Goal: Transaction & Acquisition: Obtain resource

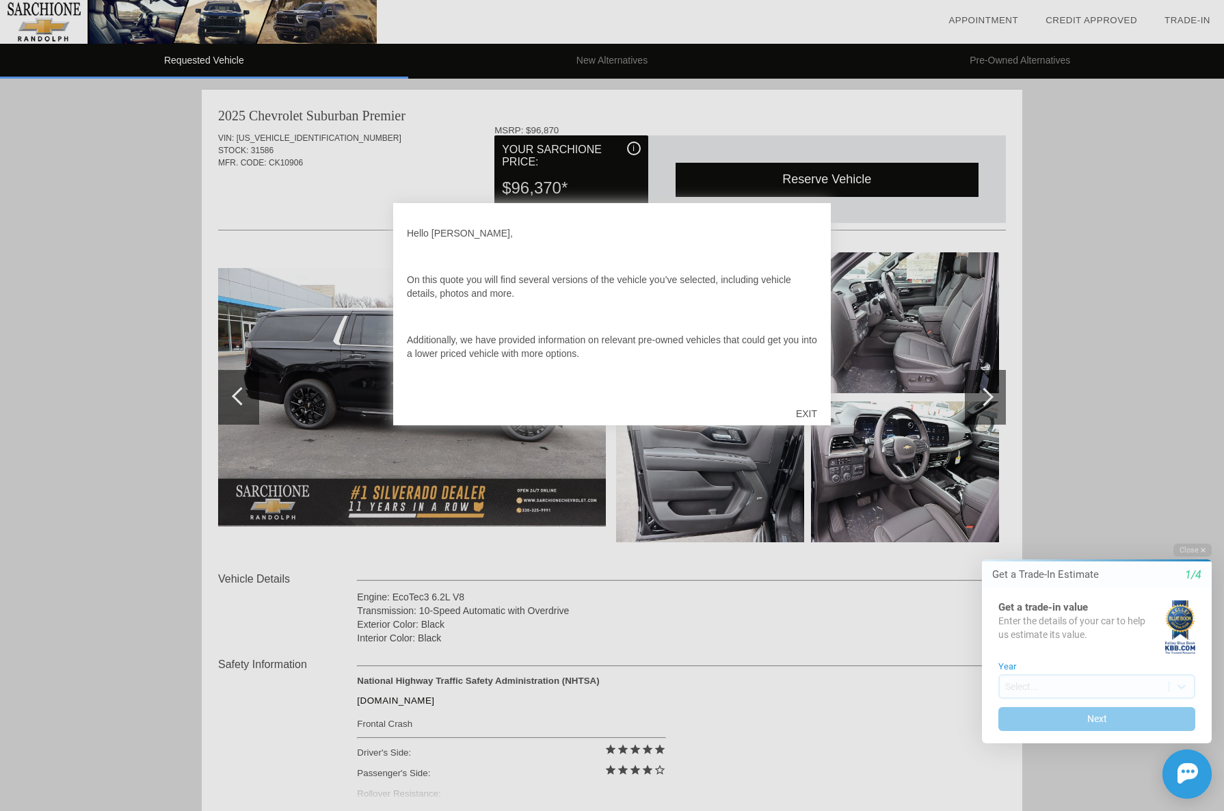
click at [811, 414] on div "EXIT" at bounding box center [806, 413] width 49 height 41
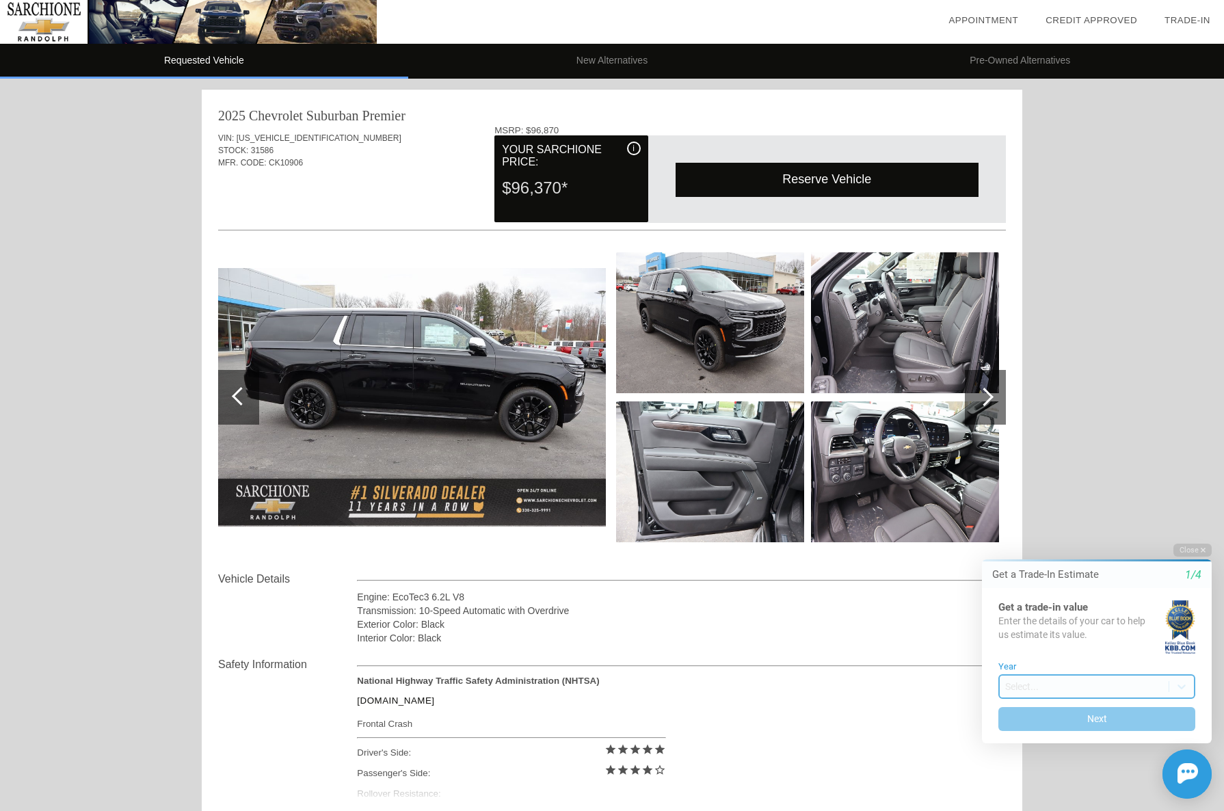
click at [1059, 533] on body "Welcome! Get a Trade-In Estimate 1/4 Get a trade-in value Enter the details of …" at bounding box center [1088, 533] width 271 height 0
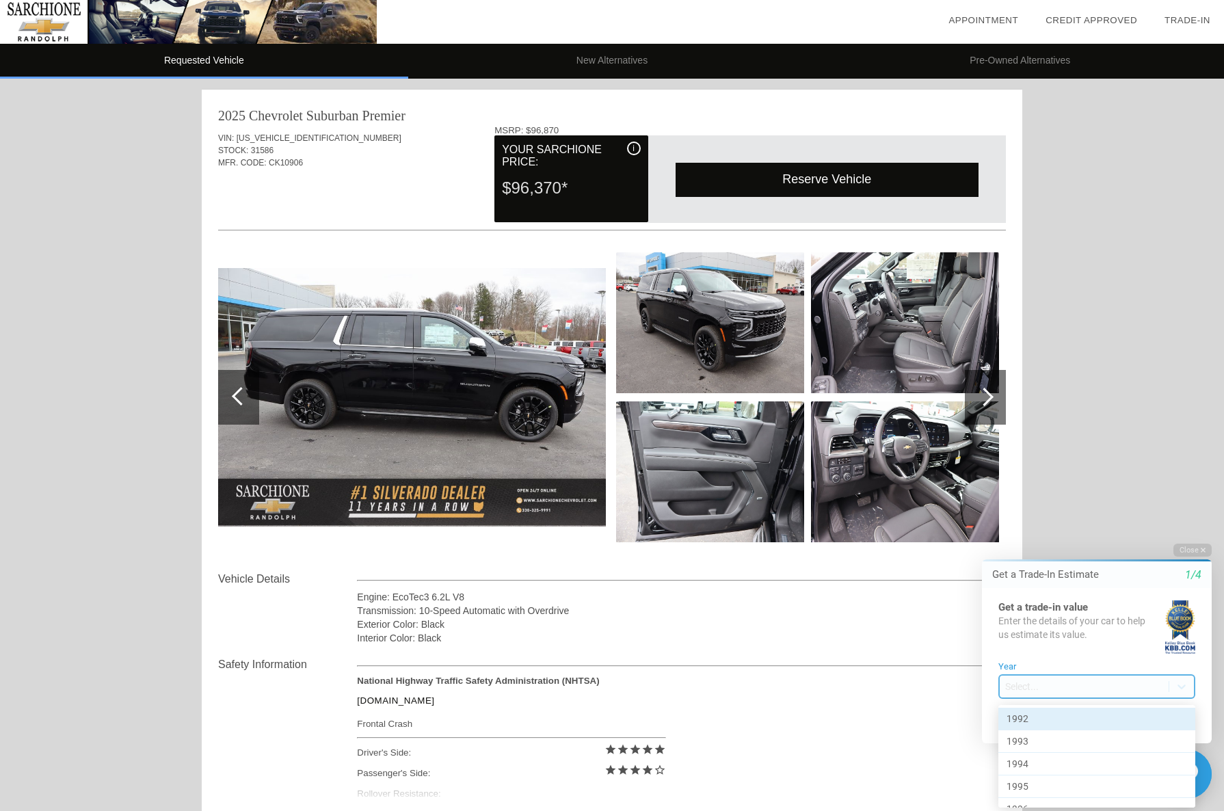
click at [1065, 663] on div at bounding box center [1088, 672] width 271 height 278
click at [1064, 533] on body "Welcome! Get a Trade-In Estimate 1/4 Get a trade-in value Enter the details of …" at bounding box center [1088, 533] width 271 height 0
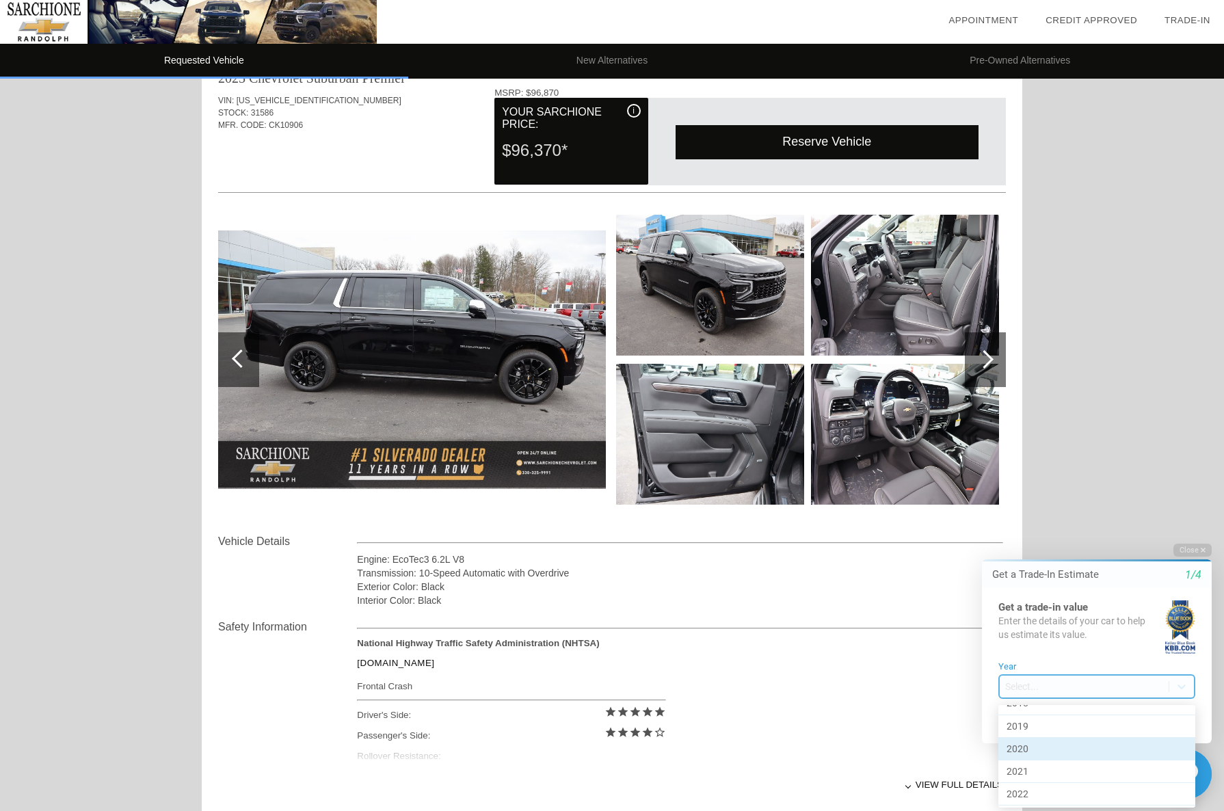
scroll to position [620, 0]
click at [1058, 753] on div "2021" at bounding box center [1096, 755] width 197 height 23
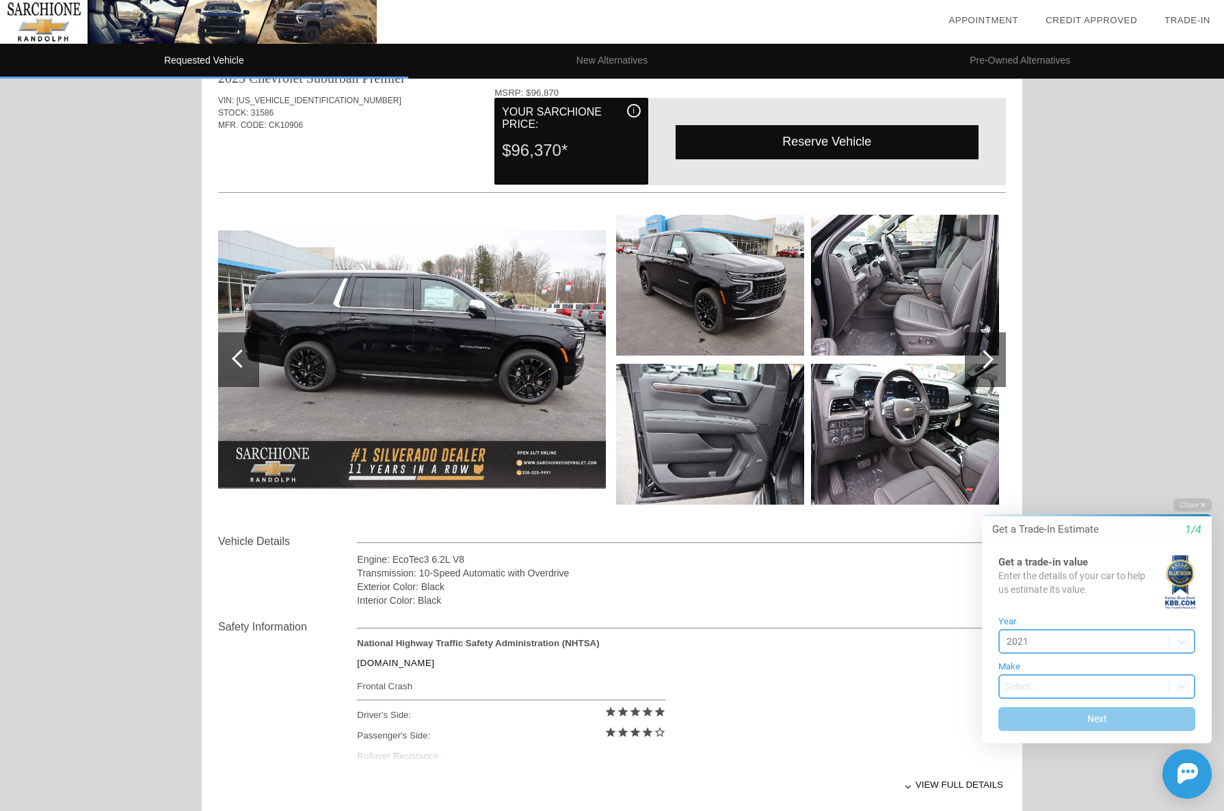
click at [1075, 488] on body "Welcome! Get a Trade-In Estimate 1/4 Get a trade-in value Enter the details of …" at bounding box center [1088, 488] width 271 height 0
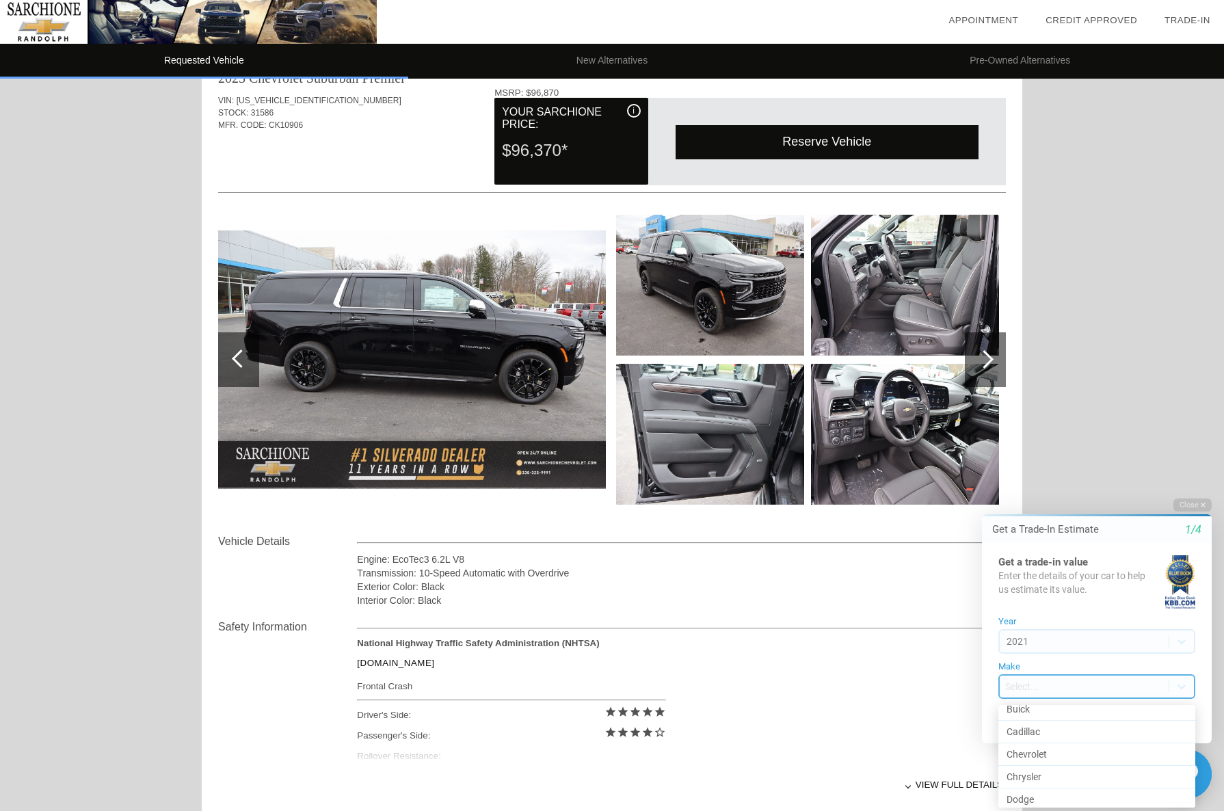
scroll to position [148, 0]
click at [1071, 749] on div "Chevrolet" at bounding box center [1096, 752] width 197 height 23
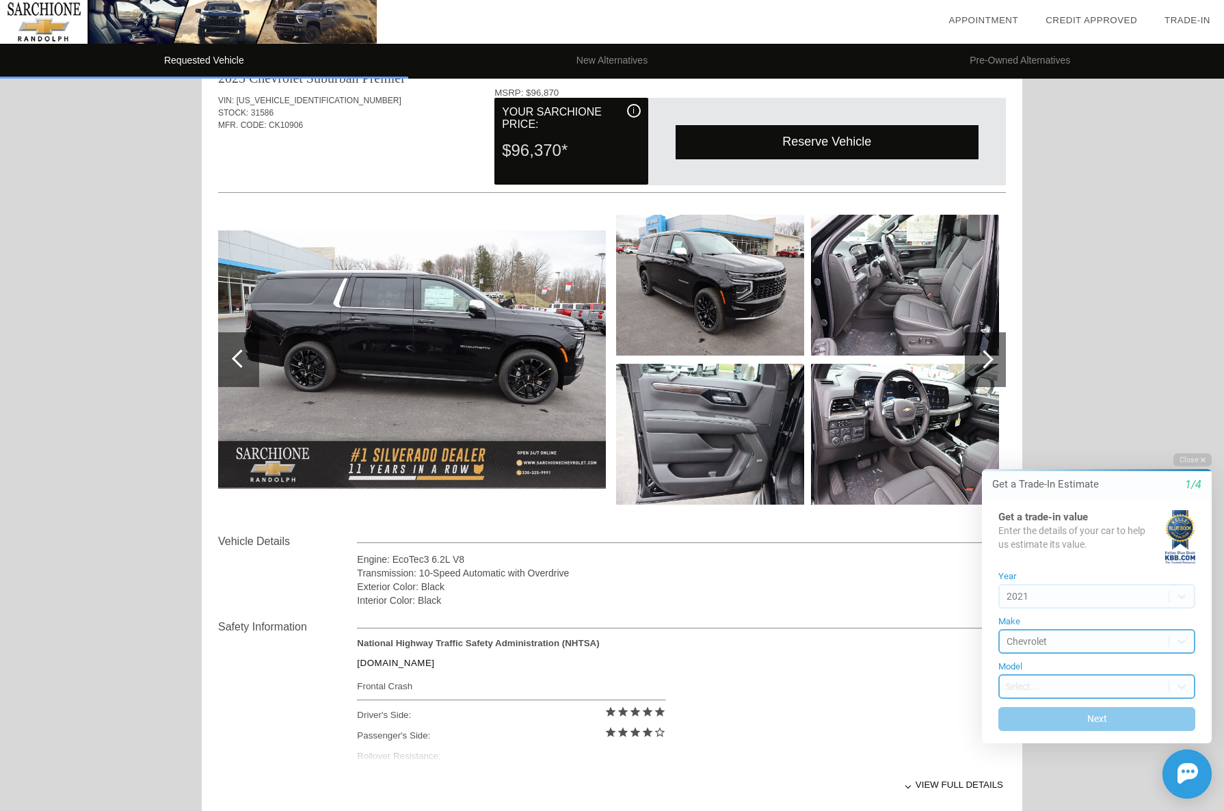
click at [1086, 444] on body "Welcome! Get a Trade-In Estimate 1/4 Get a trade-in value Enter the details of …" at bounding box center [1088, 444] width 271 height 0
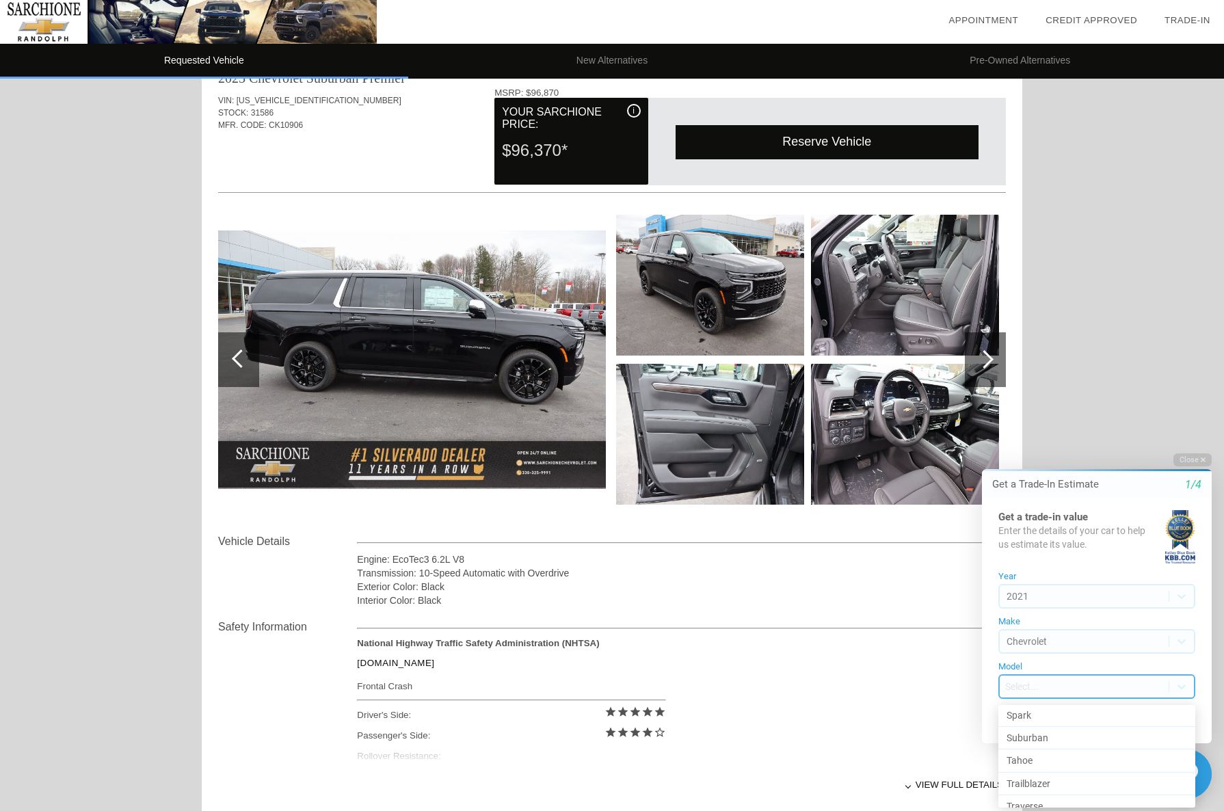
scroll to position [549, 0]
click at [1092, 737] on div "Suburban" at bounding box center [1096, 735] width 197 height 23
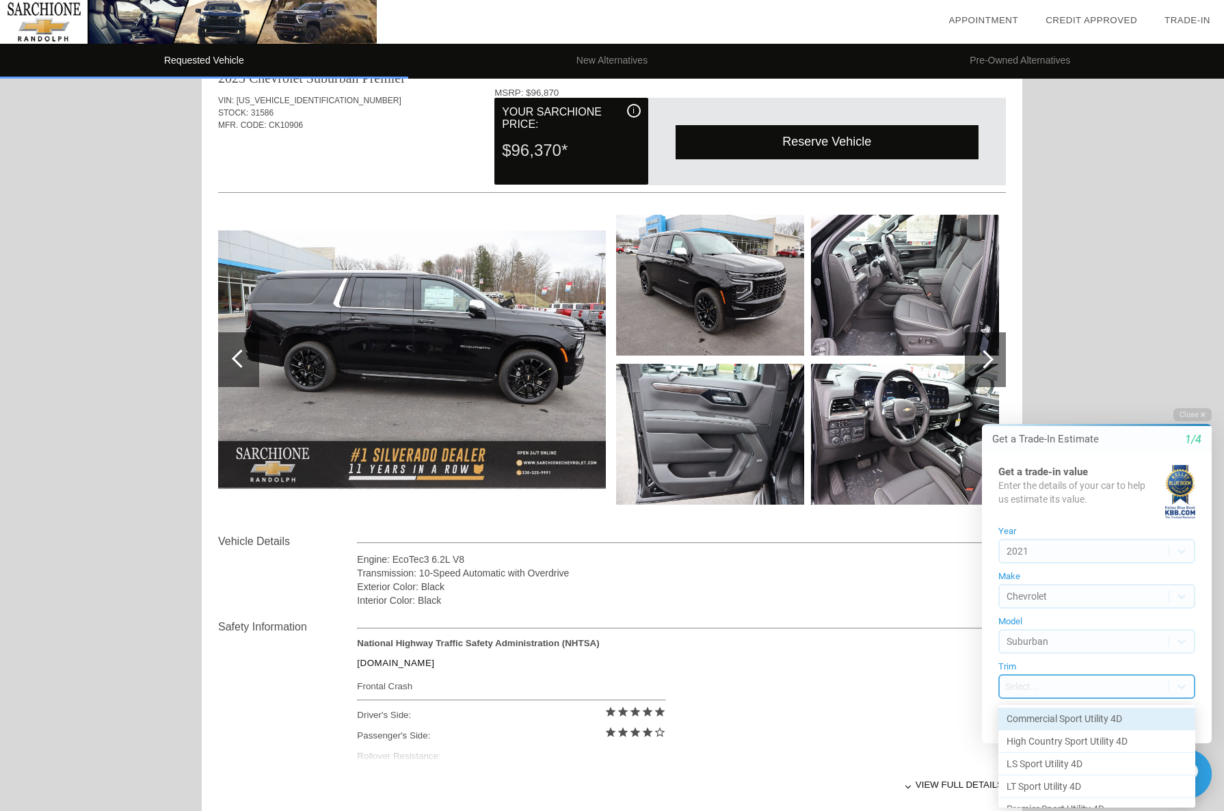
click at [1082, 399] on body "Welcome! Get a Trade-In Estimate 1/4 Get a trade-in value Enter the details of …" at bounding box center [1088, 399] width 271 height 0
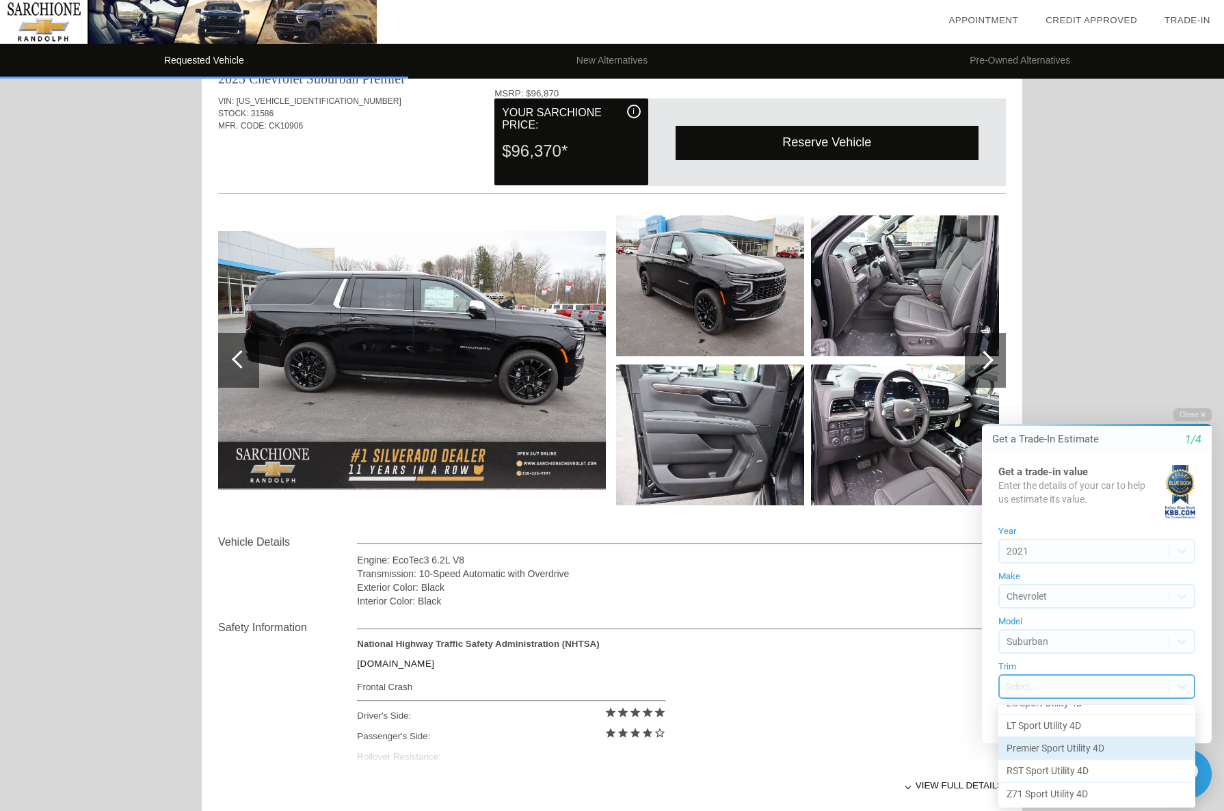
scroll to position [60, 0]
click at [1079, 795] on div "Z71 Sport Utility 4D" at bounding box center [1096, 795] width 197 height 22
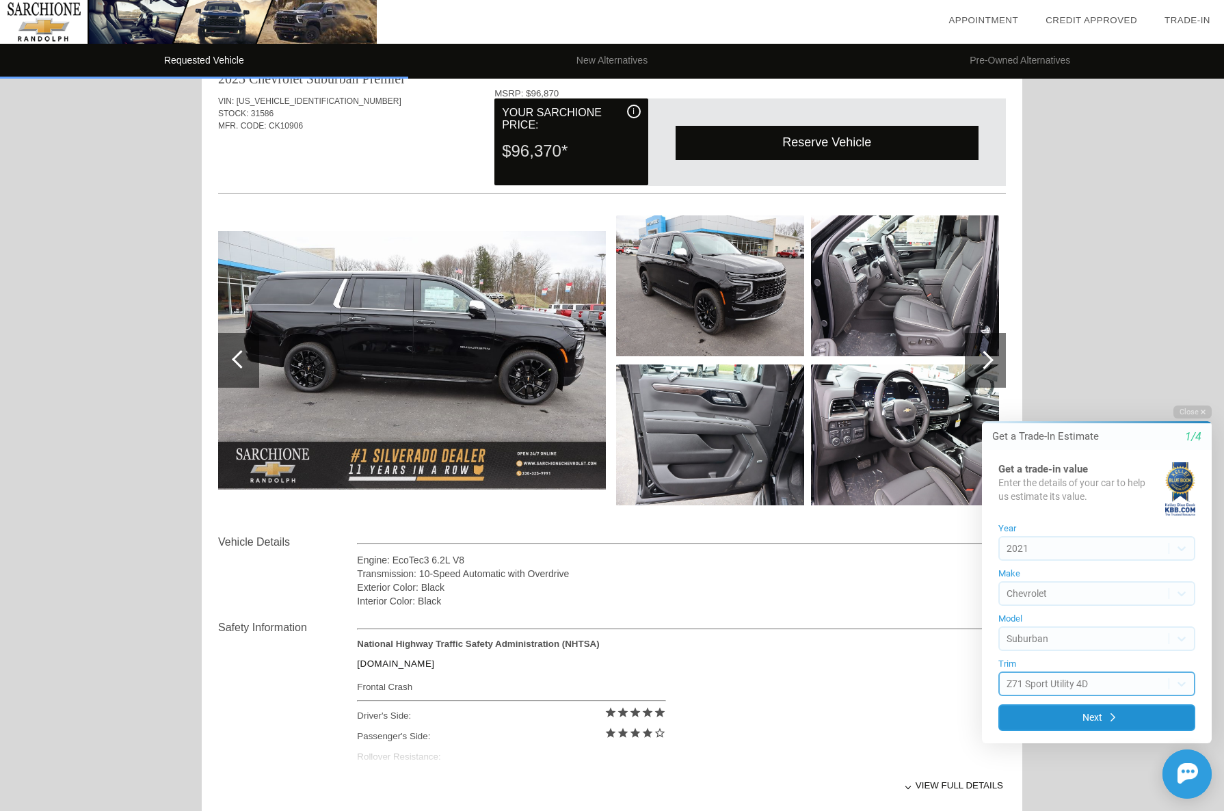
click at [1128, 718] on button "Next" at bounding box center [1096, 717] width 197 height 27
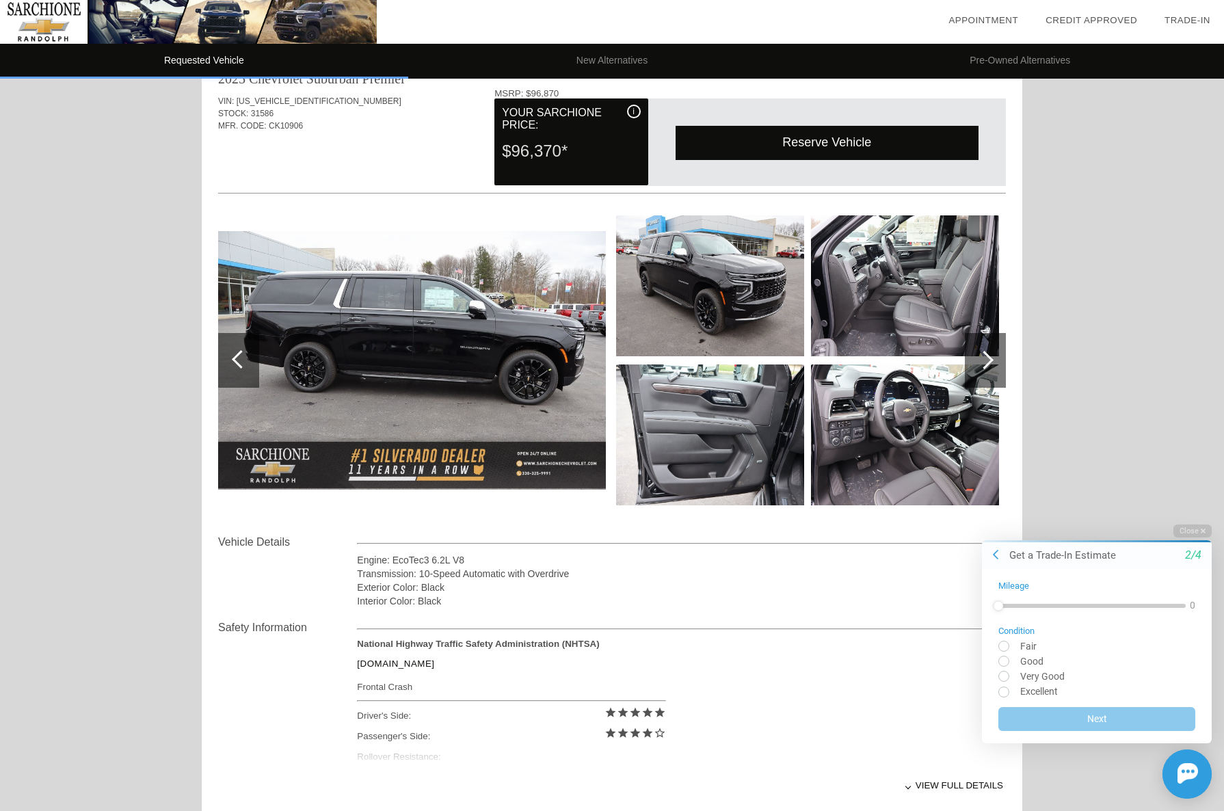
click at [1007, 678] on input "radio" at bounding box center [1096, 676] width 197 height 10
radio input "true"
drag, startPoint x: 1002, startPoint y: 605, endPoint x: 1054, endPoint y: 609, distance: 52.1
click at [1054, 609] on div at bounding box center [1054, 605] width 10 height 10
click at [1108, 715] on button "Next" at bounding box center [1096, 717] width 197 height 27
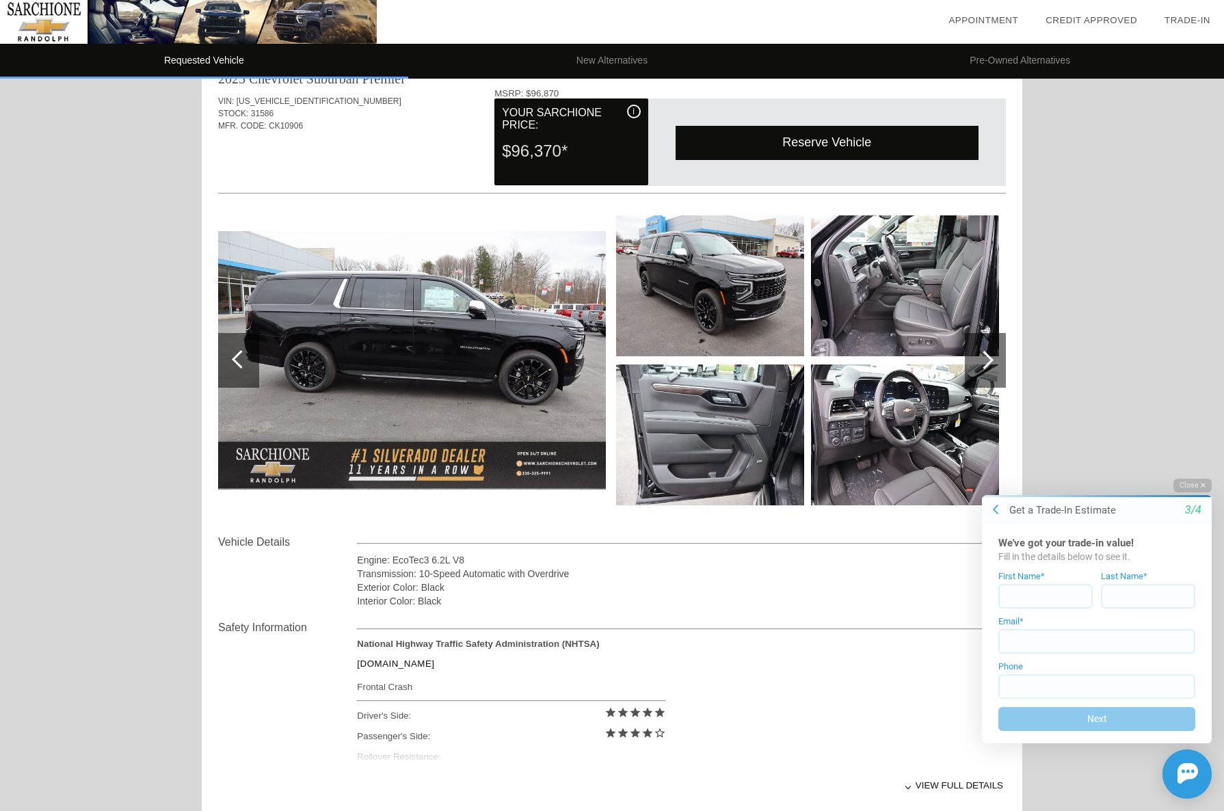
click at [1194, 484] on button "Close" at bounding box center [1192, 484] width 38 height 13
click at [1194, 779] on img at bounding box center [1187, 772] width 21 height 21
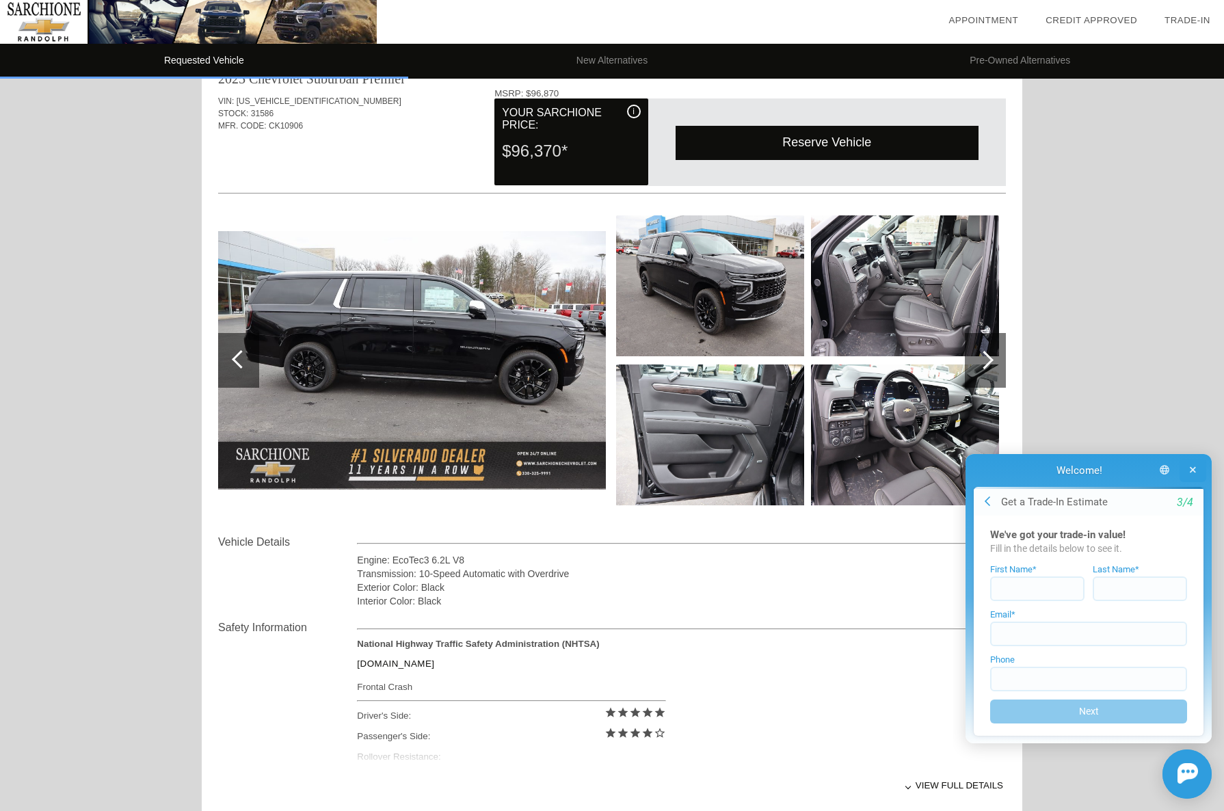
click at [1192, 468] on icon "button" at bounding box center [1193, 470] width 6 height 10
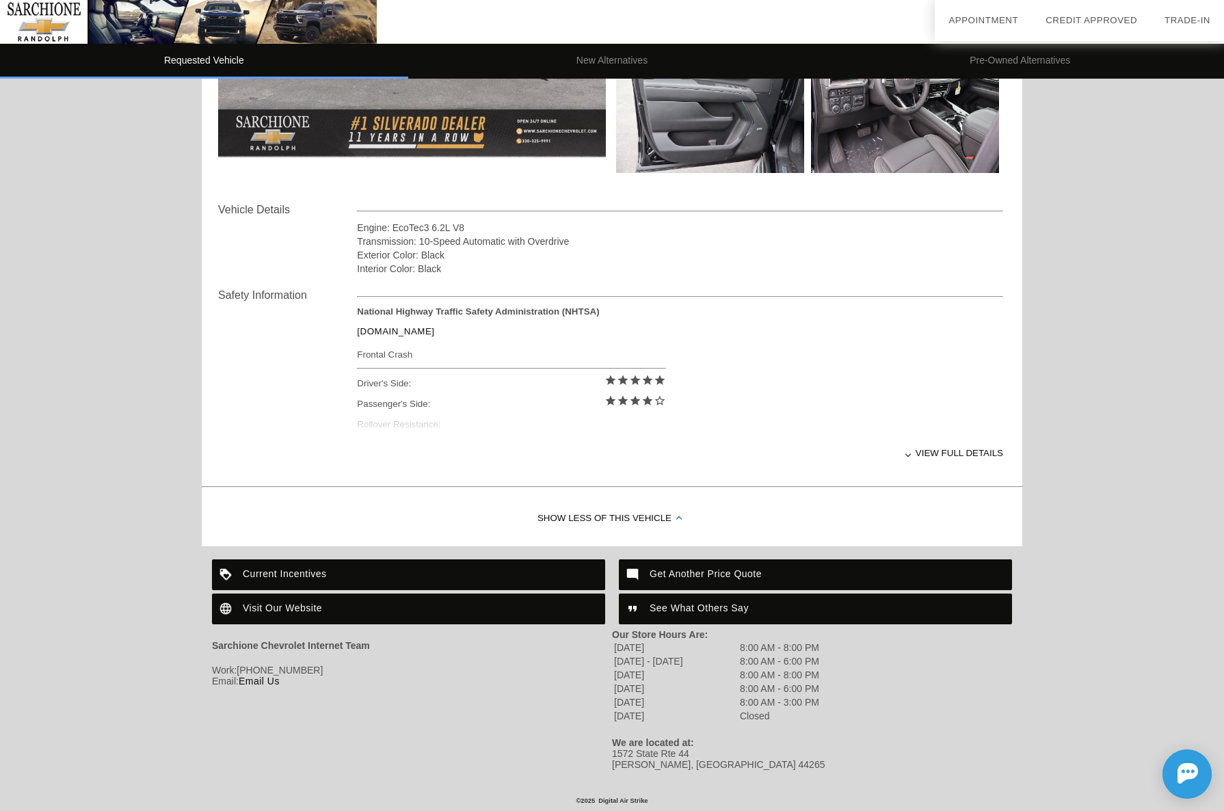
click at [981, 453] on div "View full details" at bounding box center [680, 453] width 646 height 34
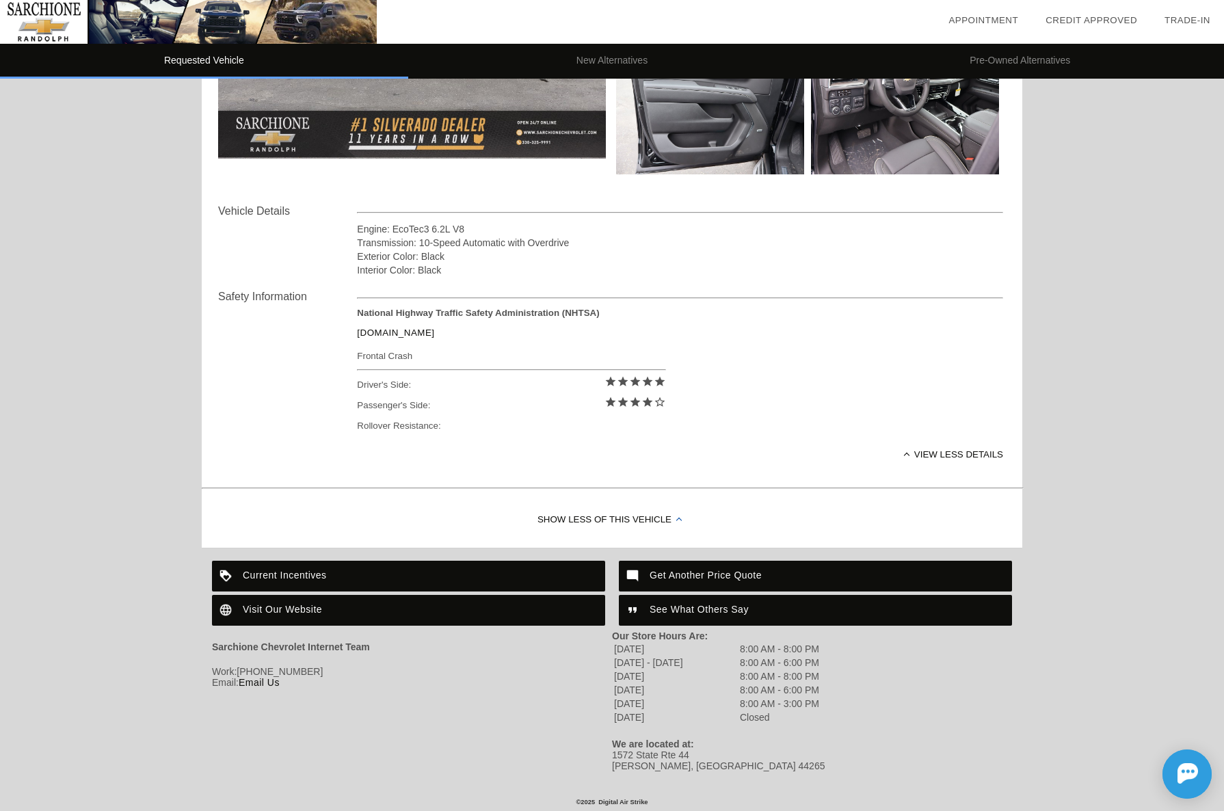
scroll to position [368, 0]
click at [758, 576] on div "Get Another Price Quote" at bounding box center [815, 576] width 393 height 31
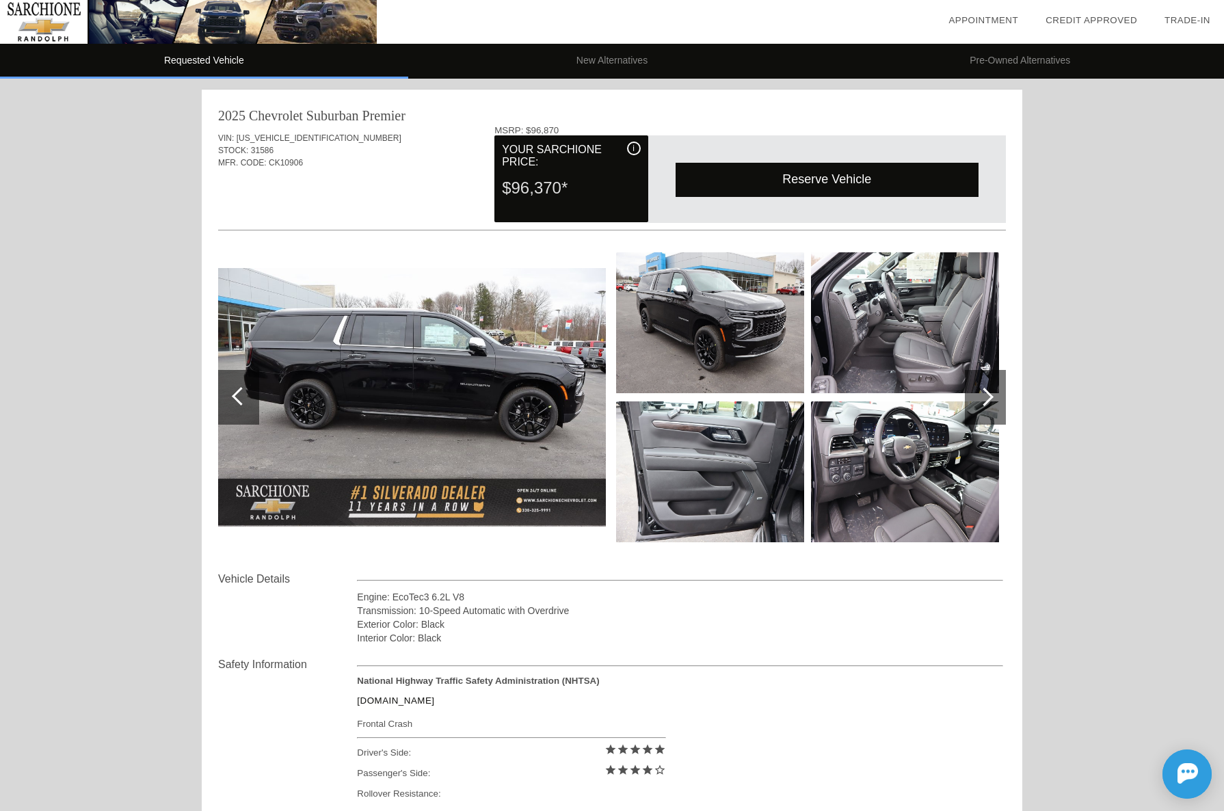
scroll to position [0, 0]
click at [46, 24] on img at bounding box center [188, 22] width 377 height 44
